Goal: Task Accomplishment & Management: Manage account settings

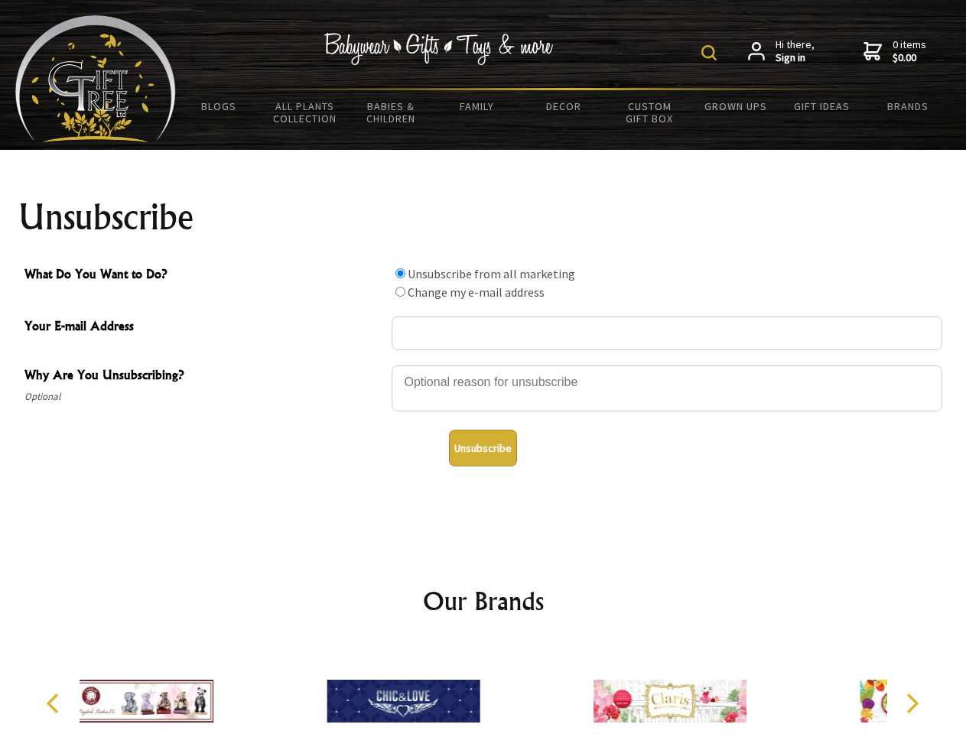
click at [711, 53] on img at bounding box center [708, 52] width 15 height 15
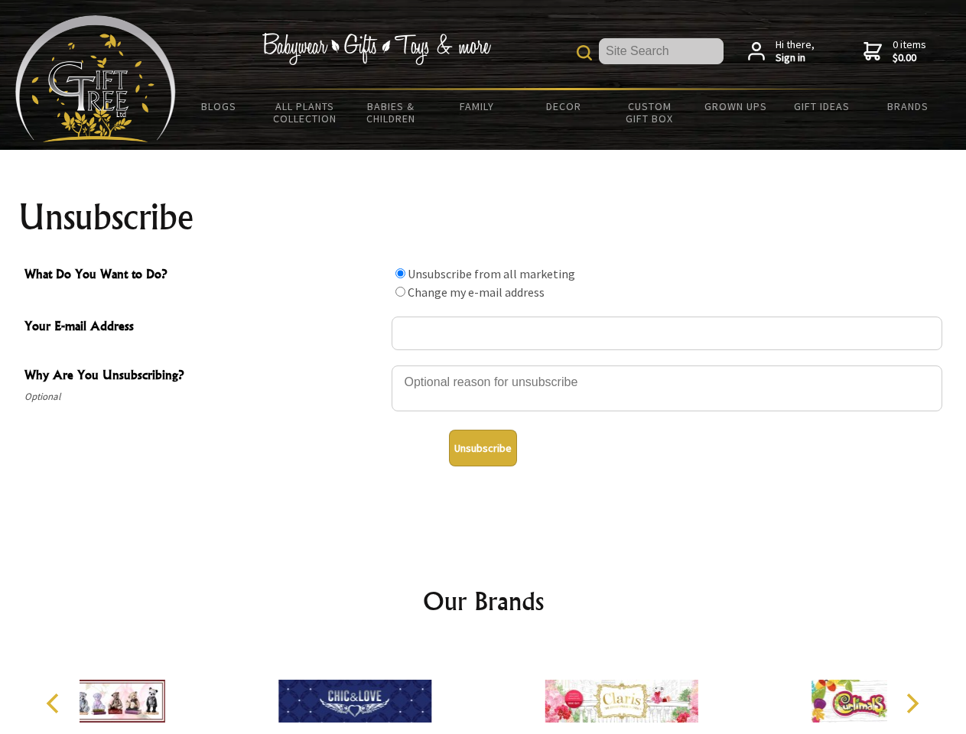
click at [483, 365] on div at bounding box center [666, 391] width 550 height 54
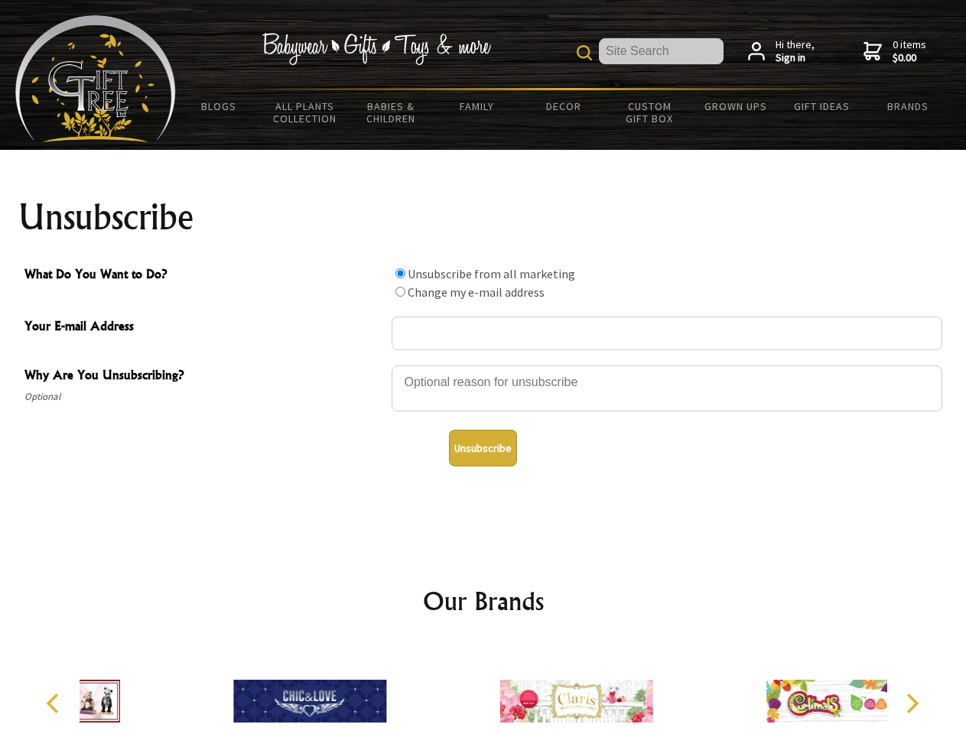
click at [400, 273] on input "What Do You Want to Do?" at bounding box center [400, 273] width 10 height 10
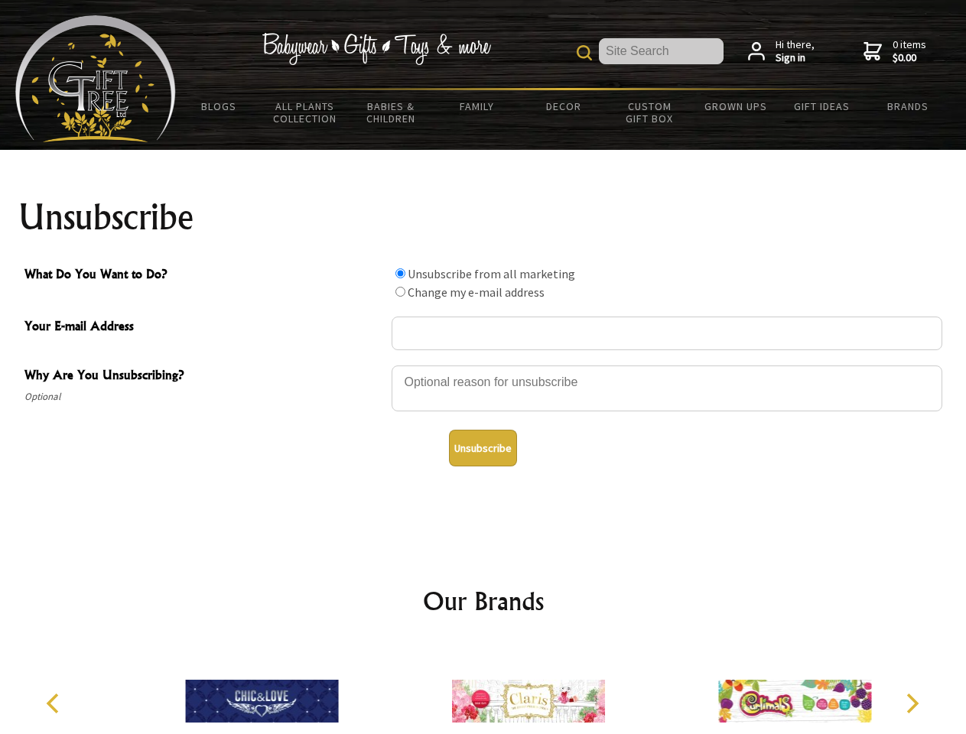
click at [400, 291] on input "What Do You Want to Do?" at bounding box center [400, 292] width 10 height 10
radio input "true"
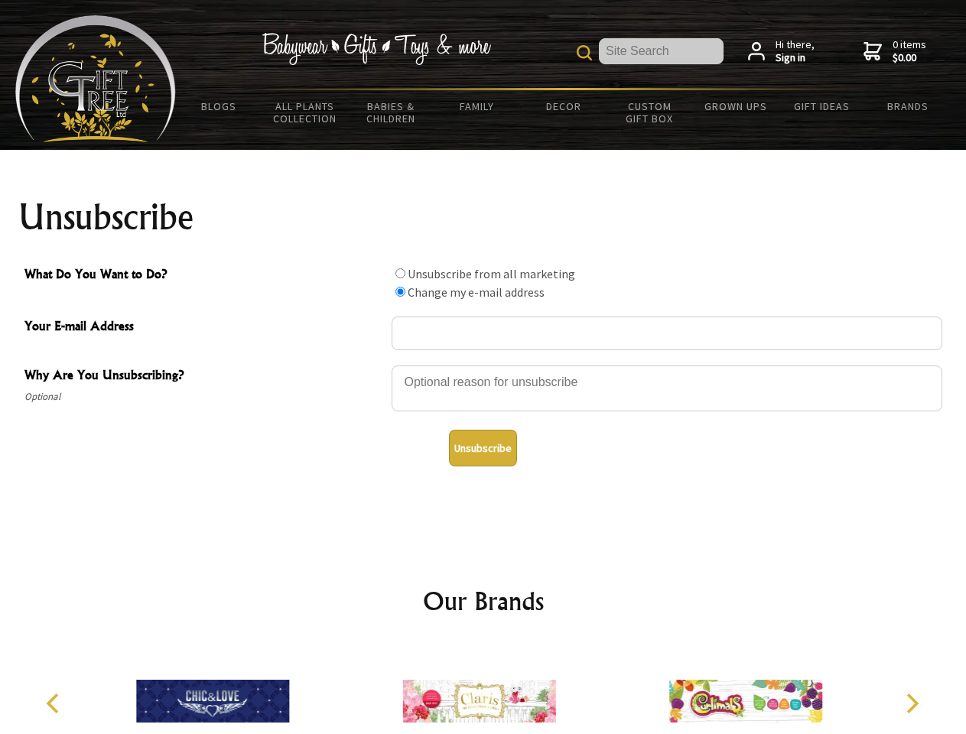
click at [482, 448] on button "Unsubscribe" at bounding box center [483, 448] width 68 height 37
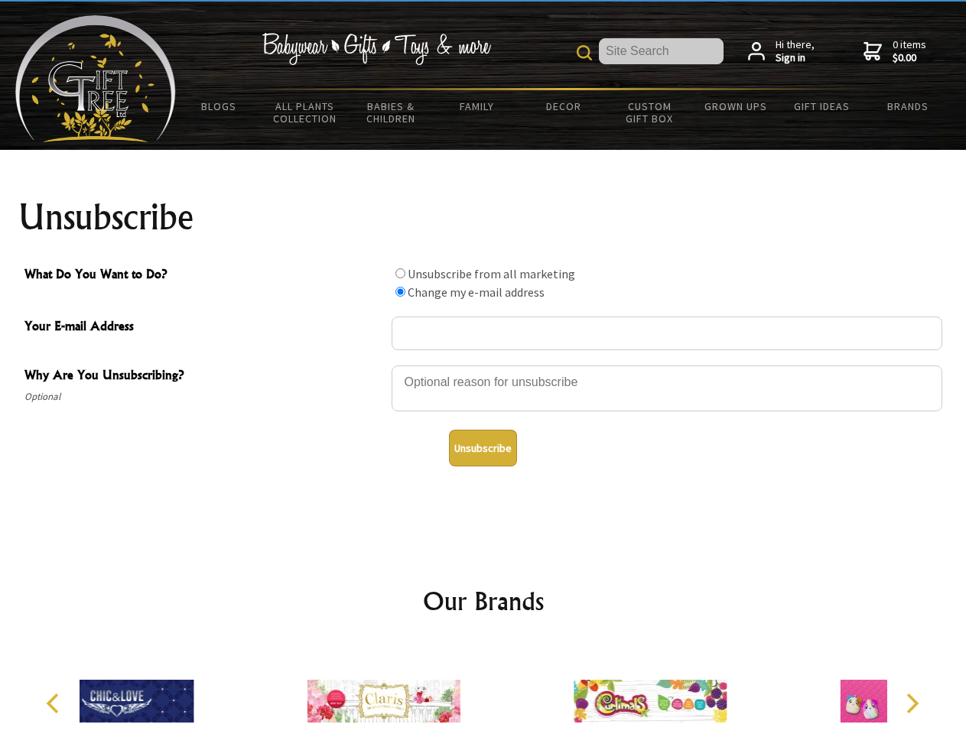
click at [517, 689] on div at bounding box center [650, 703] width 266 height 119
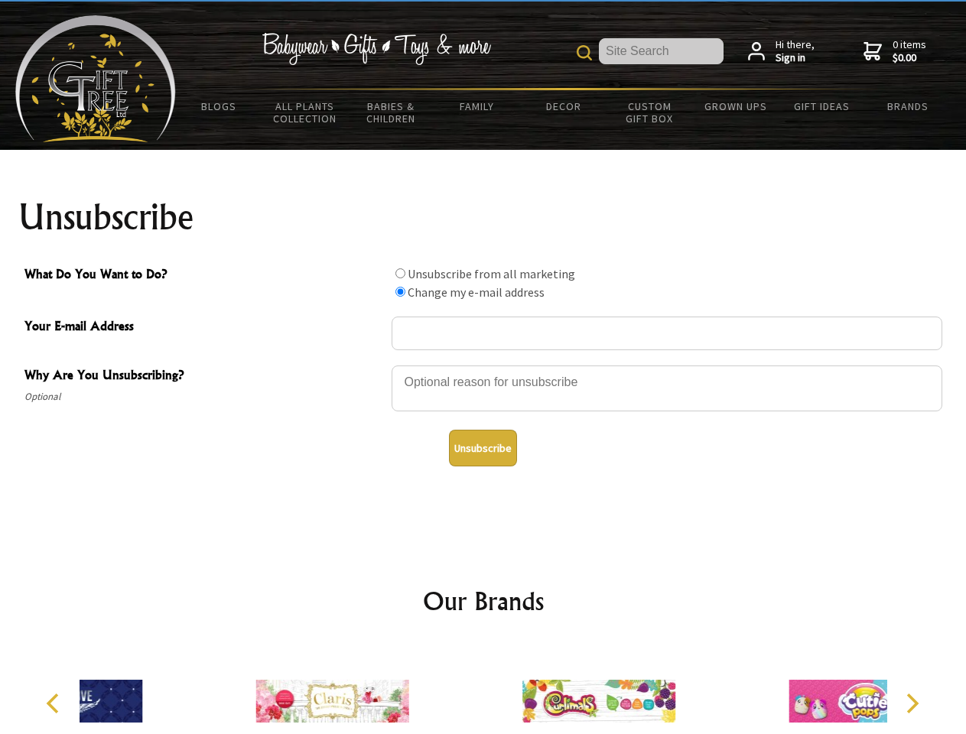
click at [55, 703] on icon "Previous" at bounding box center [54, 703] width 20 height 20
click at [911, 703] on icon "Next" at bounding box center [911, 703] width 20 height 20
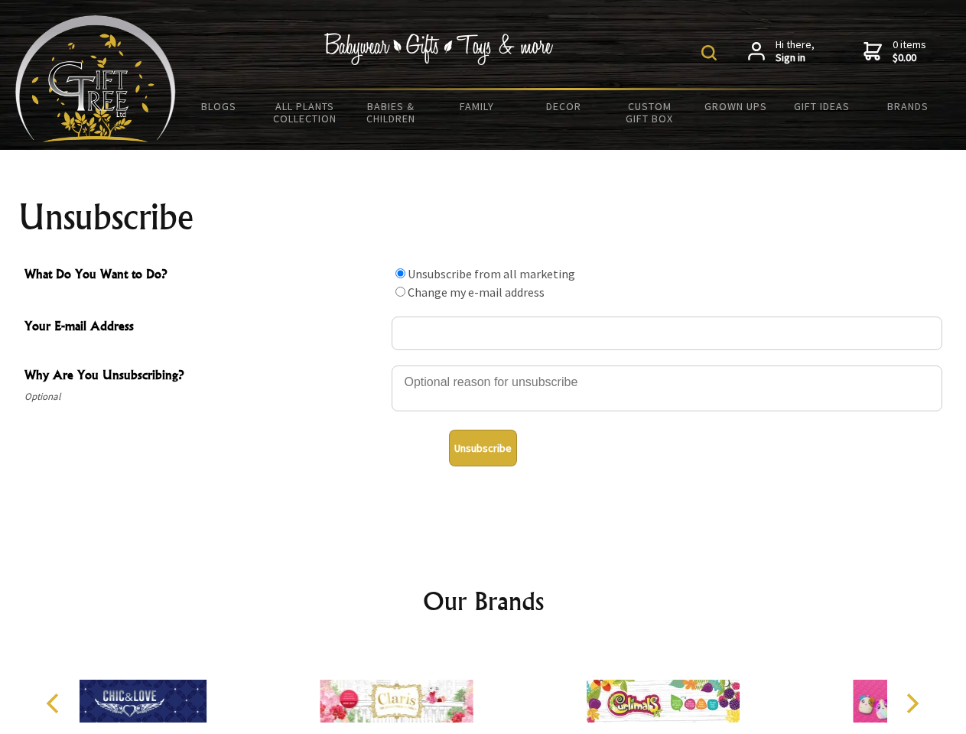
click at [711, 53] on img at bounding box center [708, 52] width 15 height 15
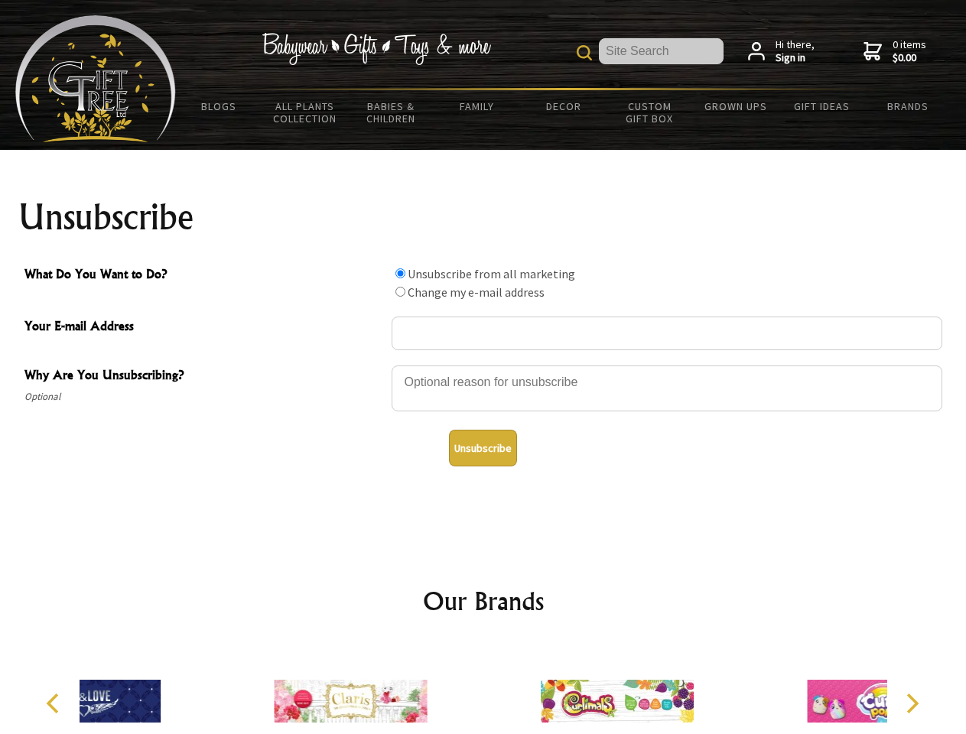
click at [483, 365] on div at bounding box center [666, 391] width 550 height 54
click at [400, 273] on input "What Do You Want to Do?" at bounding box center [400, 273] width 10 height 10
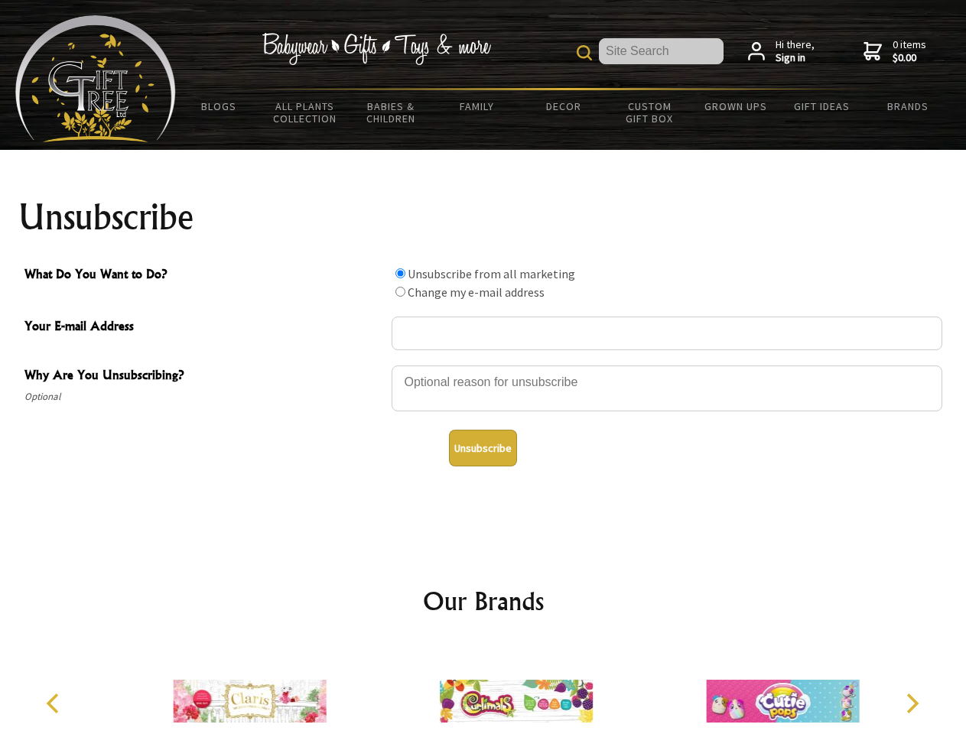
click at [400, 291] on input "What Do You Want to Do?" at bounding box center [400, 292] width 10 height 10
radio input "true"
click at [482, 448] on button "Unsubscribe" at bounding box center [483, 448] width 68 height 37
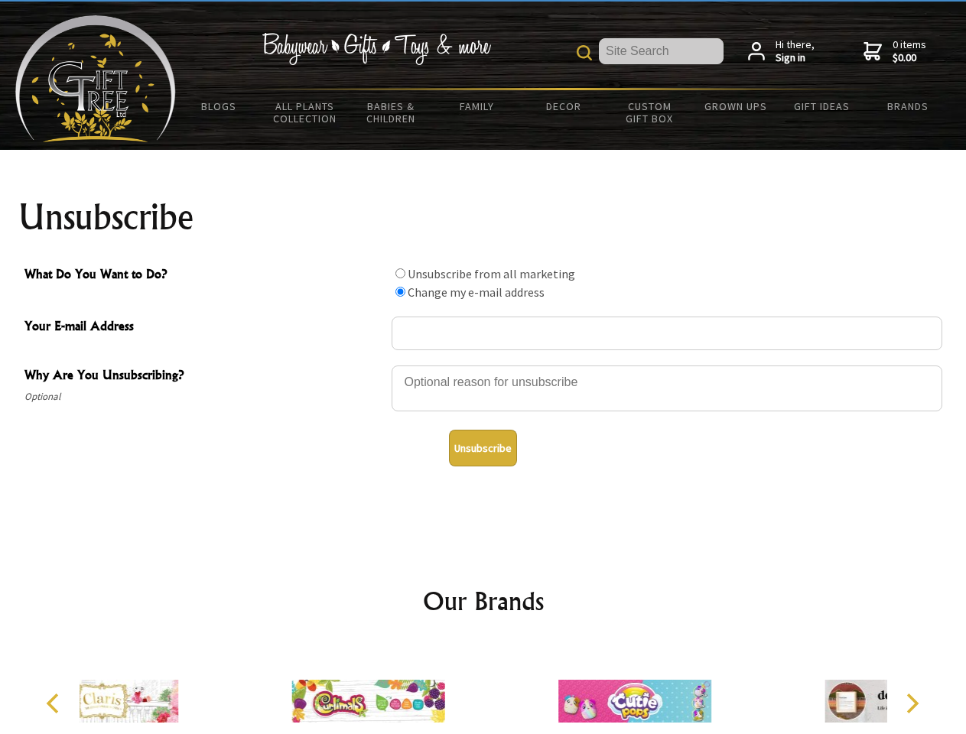
click at [483, 689] on div at bounding box center [368, 703] width 266 height 119
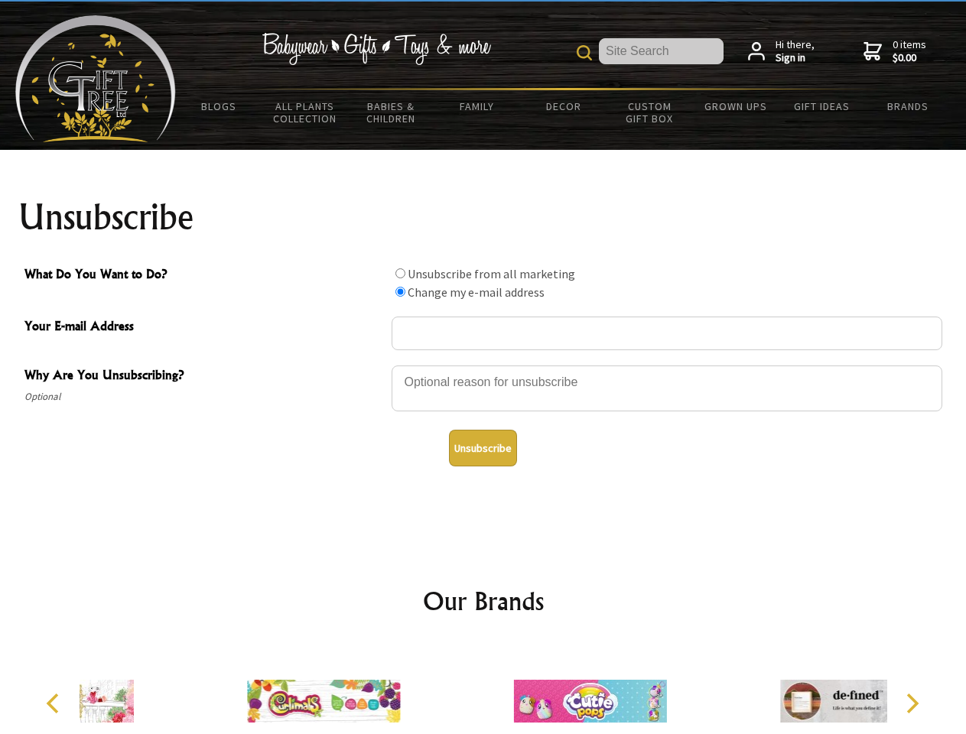
click at [55, 703] on icon "Previous" at bounding box center [54, 703] width 20 height 20
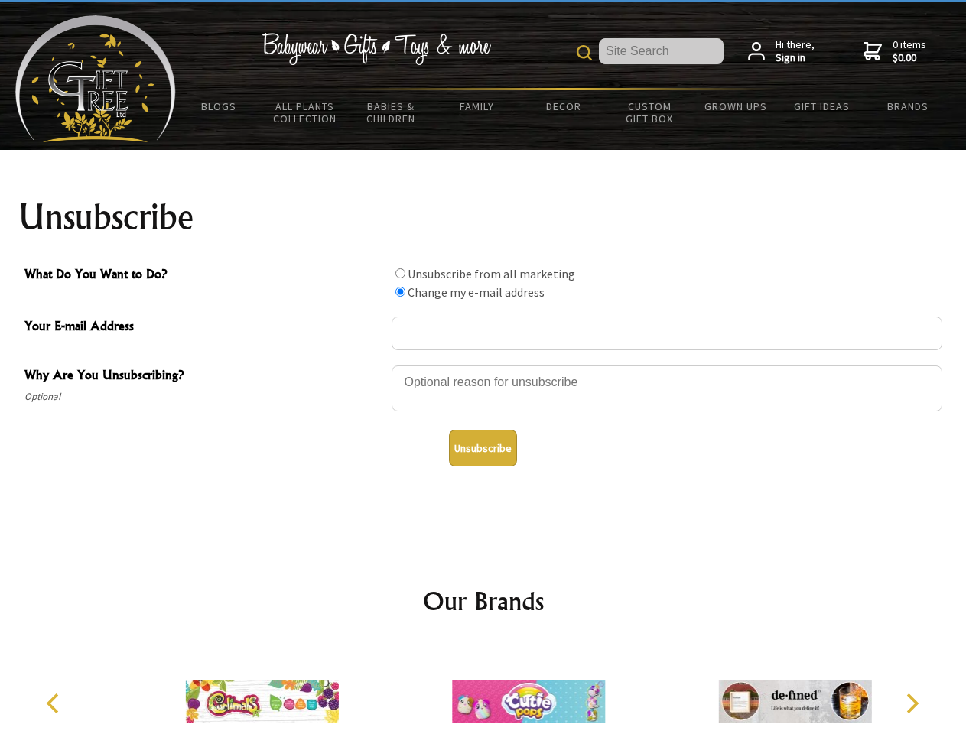
click at [911, 703] on icon "Next" at bounding box center [911, 703] width 20 height 20
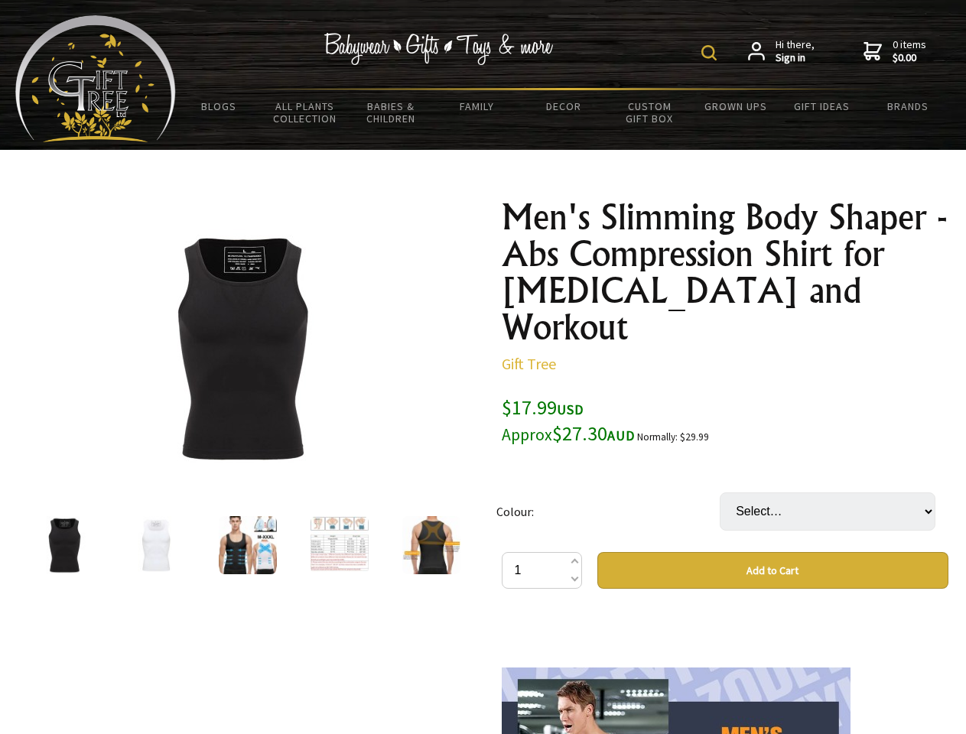
click at [711, 53] on img at bounding box center [708, 52] width 15 height 15
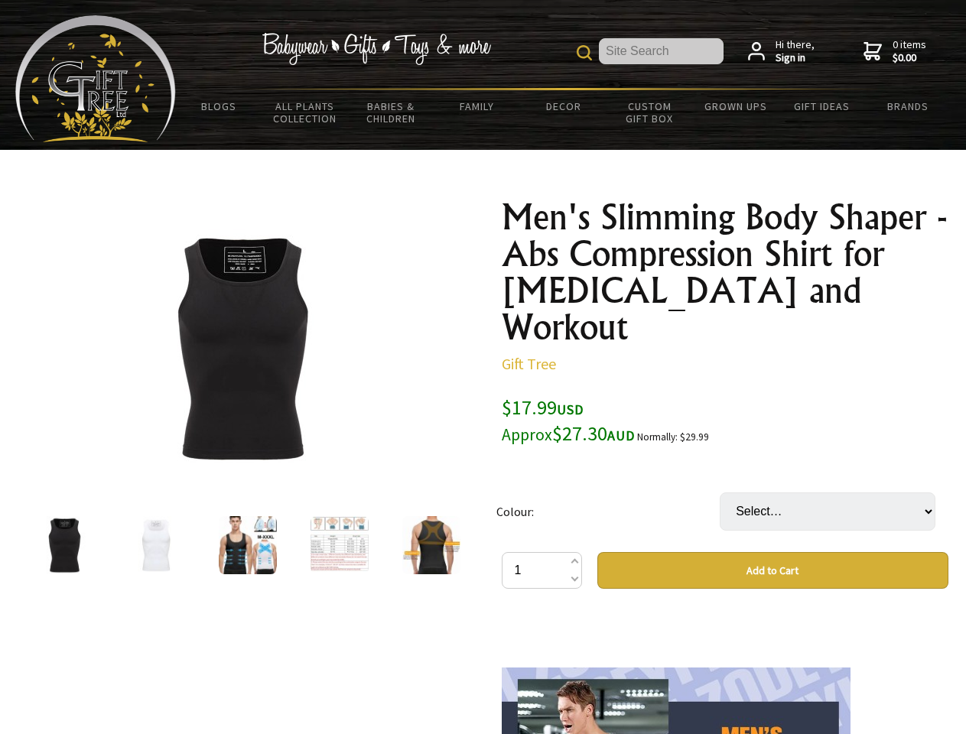
click at [242, 348] on img at bounding box center [241, 348] width 239 height 239
